Goal: Task Accomplishment & Management: Manage account settings

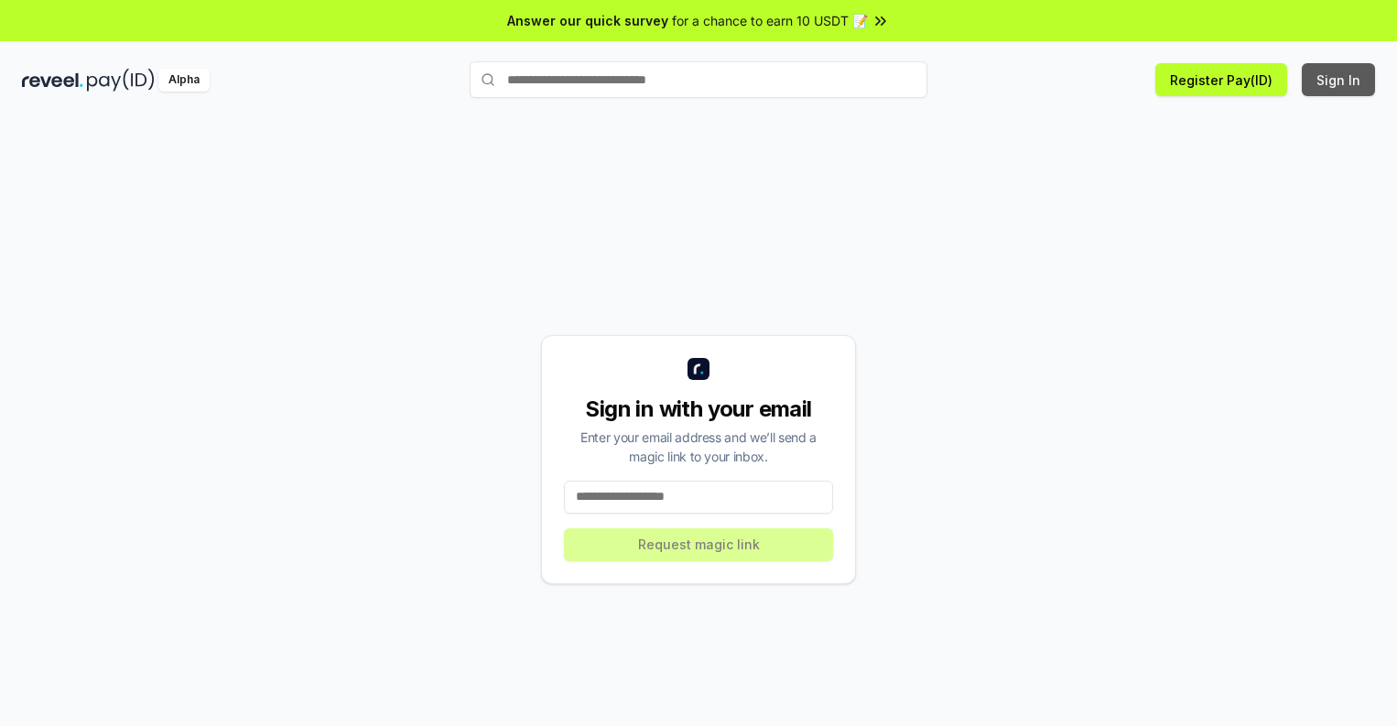
click at [1339, 80] on button "Sign In" at bounding box center [1338, 79] width 73 height 33
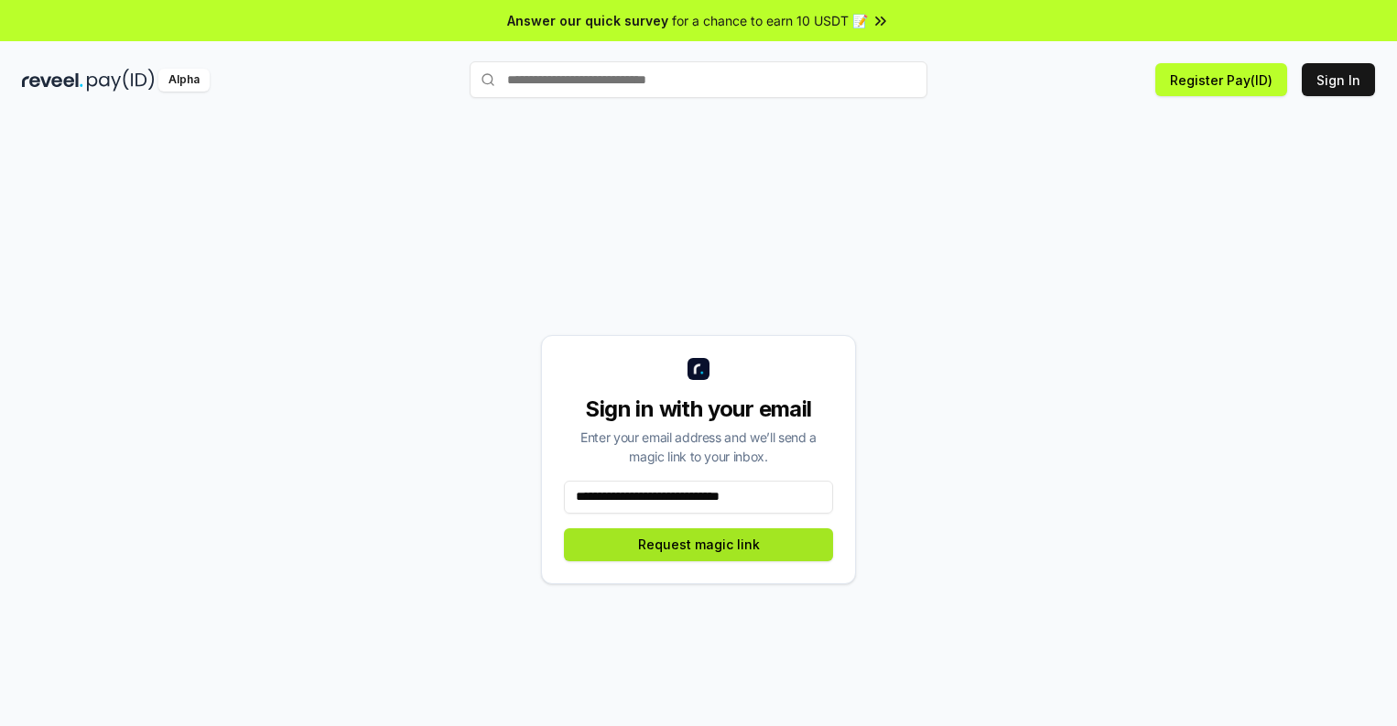
type input "**********"
click at [699, 544] on button "Request magic link" at bounding box center [698, 544] width 269 height 33
